Goal: Information Seeking & Learning: Learn about a topic

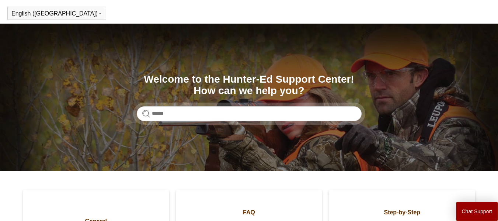
scroll to position [13, 0]
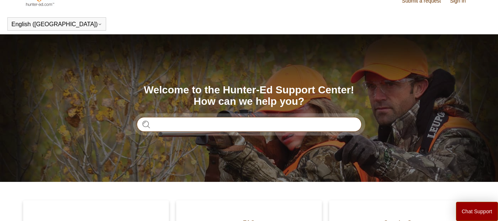
click at [229, 123] on input "Search" at bounding box center [249, 124] width 225 height 15
type input "**********"
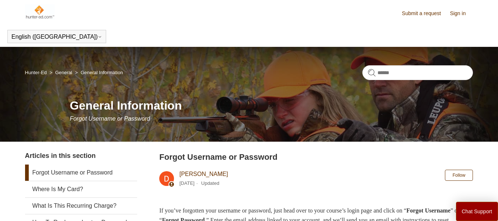
click at [463, 12] on link "Sign in" at bounding box center [461, 14] width 23 height 8
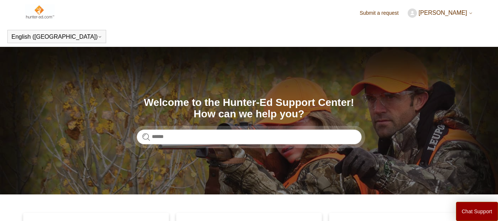
click at [386, 12] on link "Submit a request" at bounding box center [383, 13] width 46 height 8
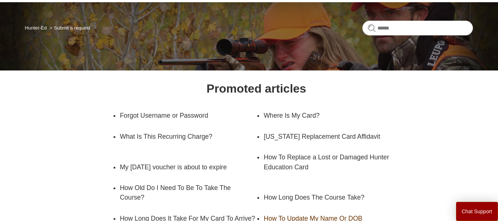
scroll to position [18, 0]
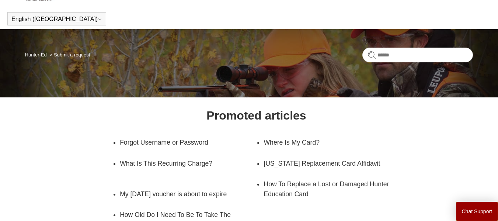
click at [36, 53] on link "Hunter-Ed" at bounding box center [36, 55] width 22 height 6
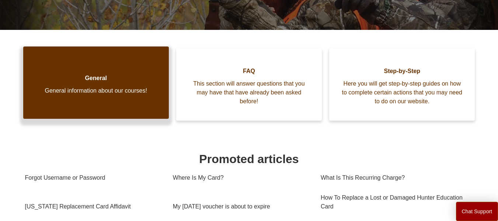
click at [111, 86] on span "General information about our courses!" at bounding box center [95, 90] width 123 height 9
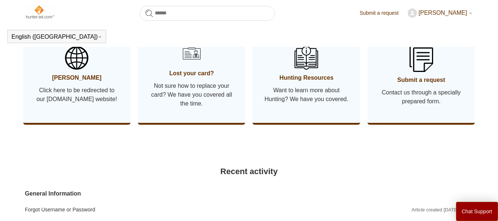
scroll to position [420, 0]
click at [90, 108] on link "[PERSON_NAME] Click here to be redirected to our [DOMAIN_NAME] website!" at bounding box center [76, 75] width 107 height 96
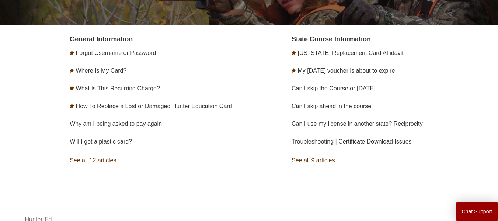
scroll to position [148, 0]
